Goal: Information Seeking & Learning: Learn about a topic

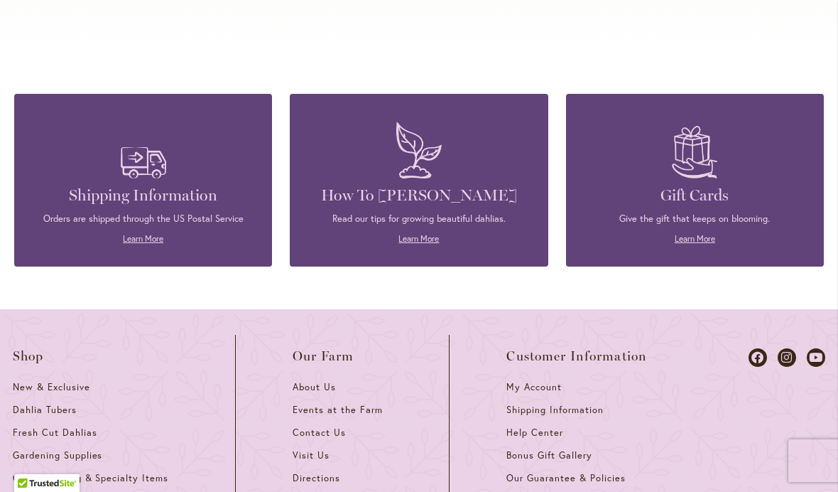
scroll to position [5986, 0]
click at [787, 348] on icon at bounding box center [787, 357] width 18 height 18
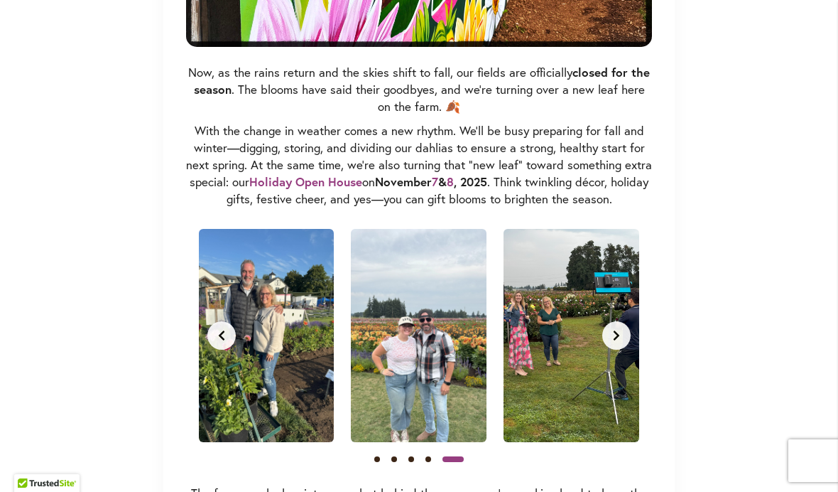
scroll to position [1176, 0]
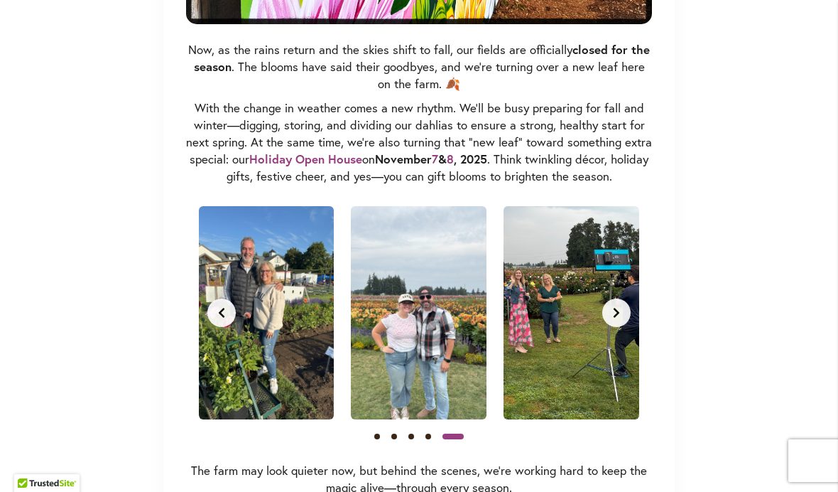
click at [767, 327] on div "Skip to Content The Mercantile & Office Open - Monday-Friday 9-4:30pm / The Mer…" at bounding box center [419, 88] width 838 height 2445
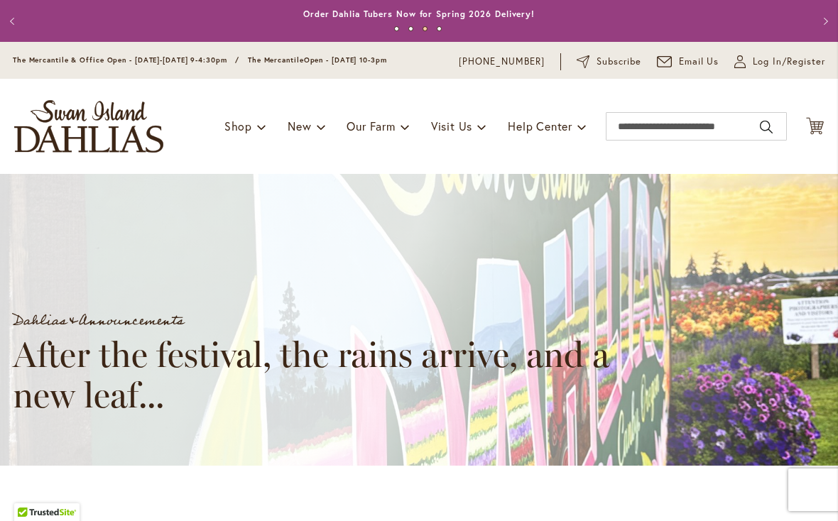
scroll to position [0, 610]
click at [112, 119] on img "store logo" at bounding box center [88, 126] width 149 height 53
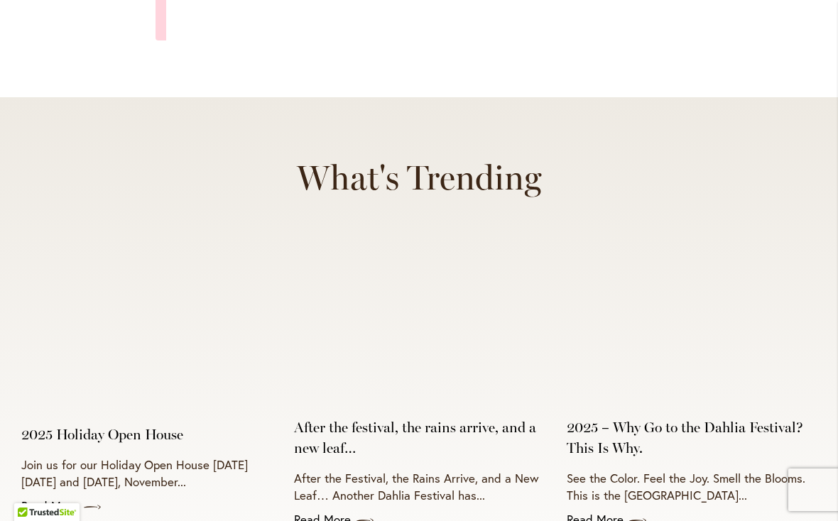
scroll to position [5396, 0]
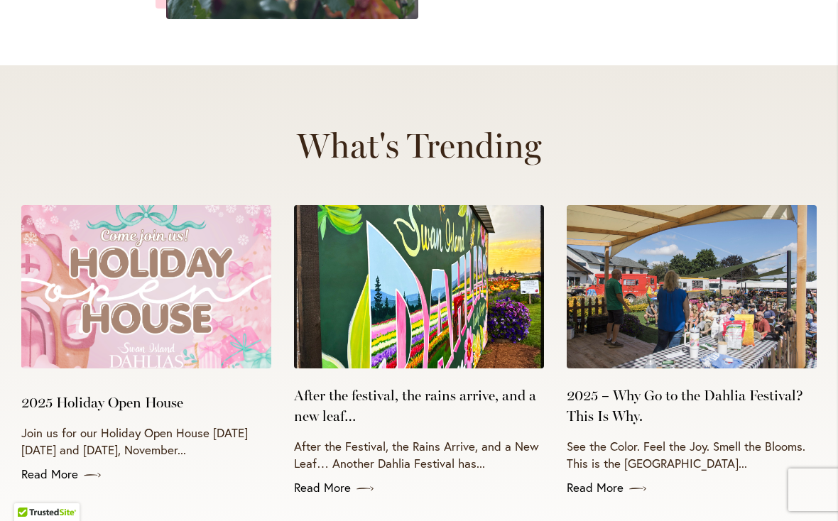
click at [331, 479] on link "Read More" at bounding box center [419, 487] width 250 height 17
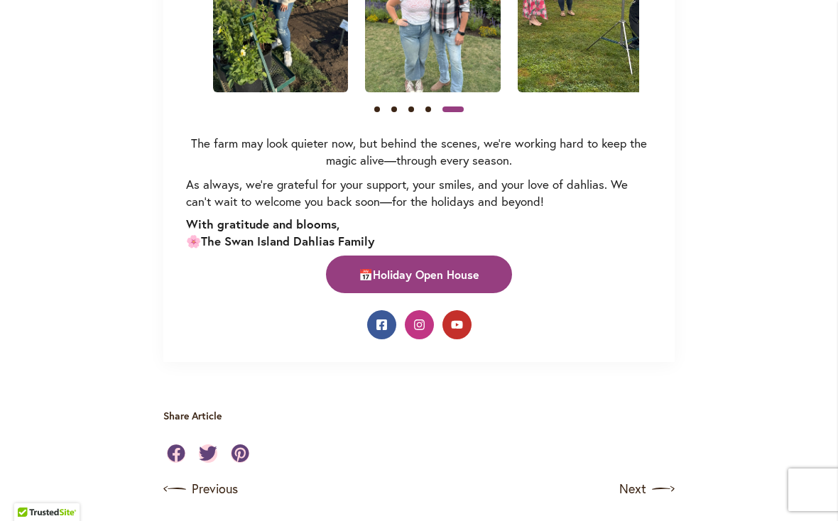
scroll to position [0, 610]
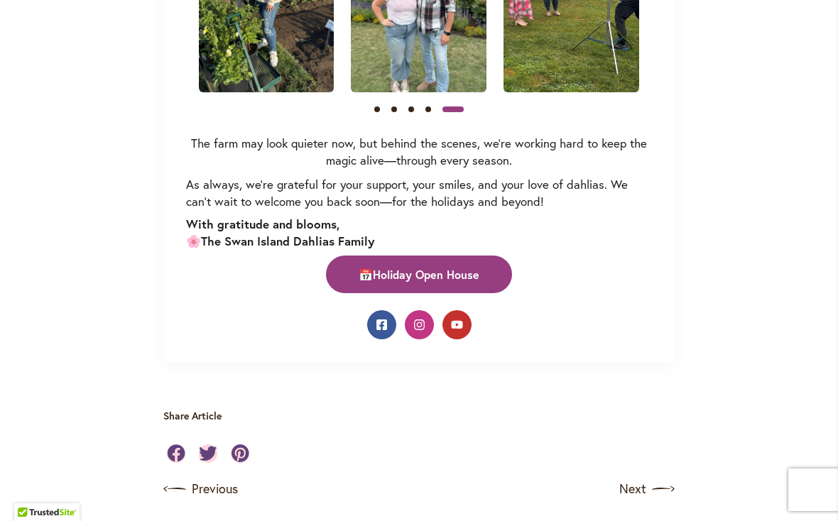
click at [416, 267] on strong "Holiday Open House" at bounding box center [426, 274] width 107 height 15
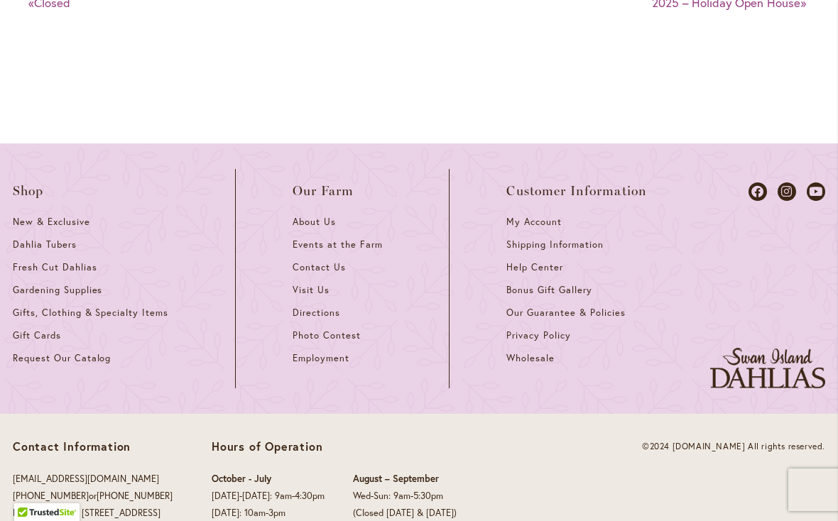
scroll to position [2994, 0]
